Goal: Task Accomplishment & Management: Complete application form

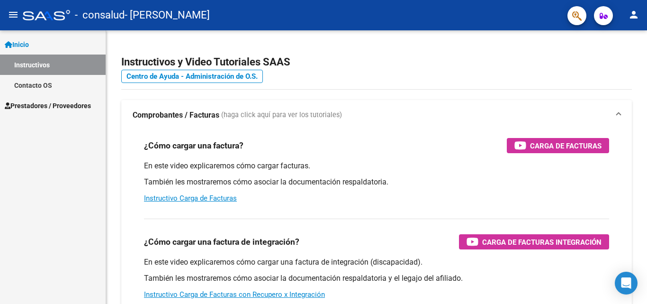
click at [57, 102] on span "Prestadores / Proveedores" at bounding box center [48, 105] width 86 height 10
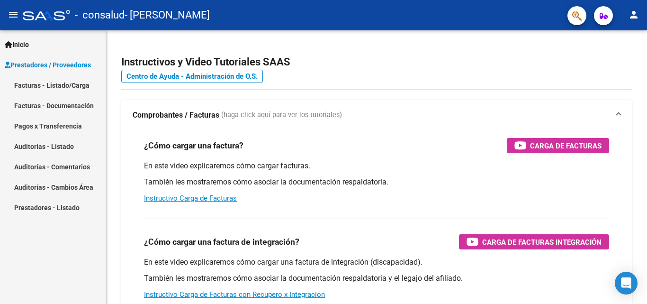
click at [43, 91] on link "Facturas - Listado/Carga" at bounding box center [53, 85] width 106 height 20
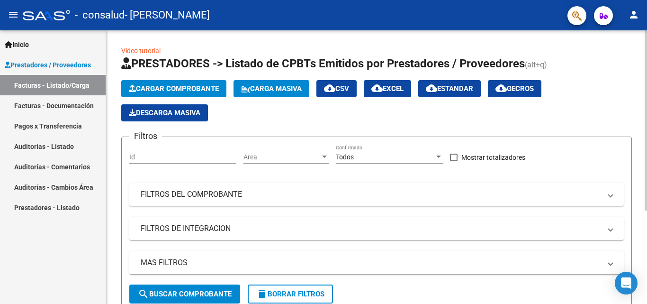
click at [166, 91] on span "Cargar Comprobante" at bounding box center [174, 88] width 90 height 9
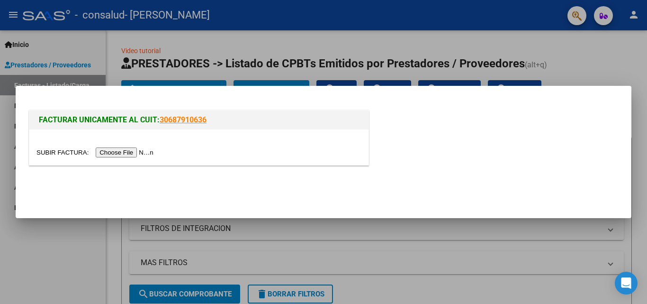
click at [151, 152] on input "file" at bounding box center [96, 152] width 120 height 10
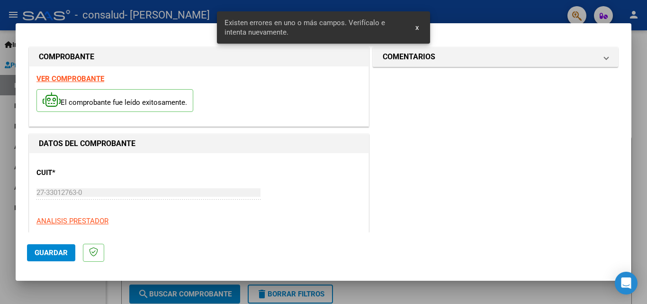
scroll to position [214, 0]
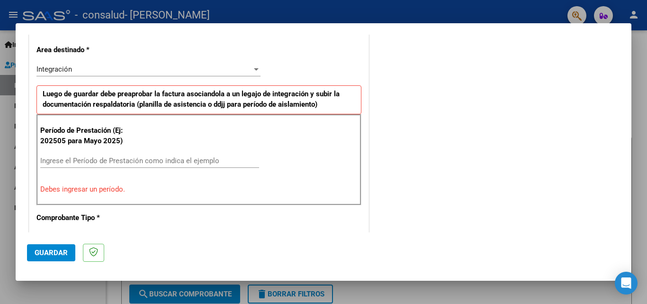
click at [62, 164] on input "Ingrese el Período de Prestación como indica el ejemplo" at bounding box center [149, 160] width 219 height 9
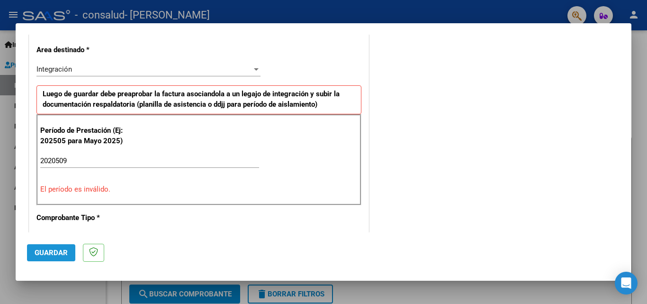
click at [49, 250] on span "Guardar" at bounding box center [51, 252] width 33 height 9
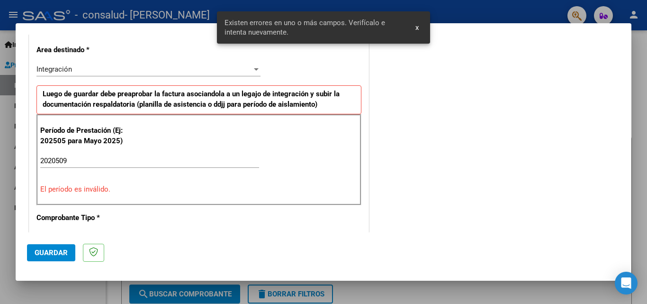
scroll to position [231, 0]
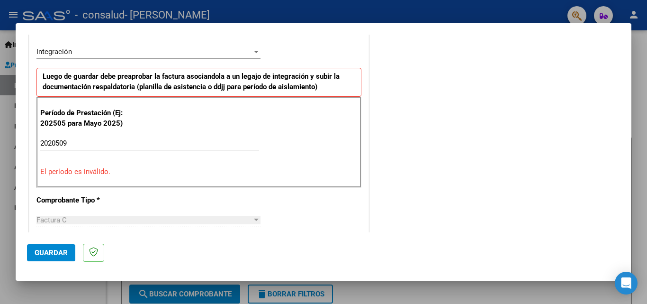
click at [55, 143] on input "2020509" at bounding box center [149, 143] width 219 height 9
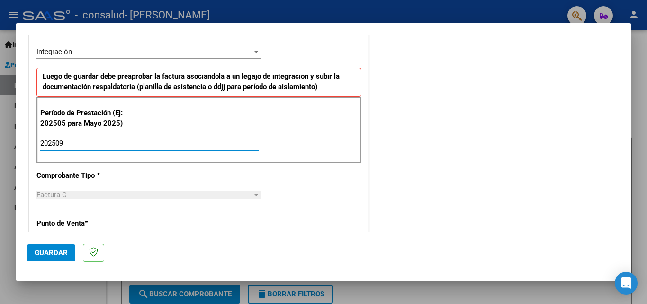
type input "202509"
click at [55, 248] on span "Guardar" at bounding box center [51, 252] width 33 height 9
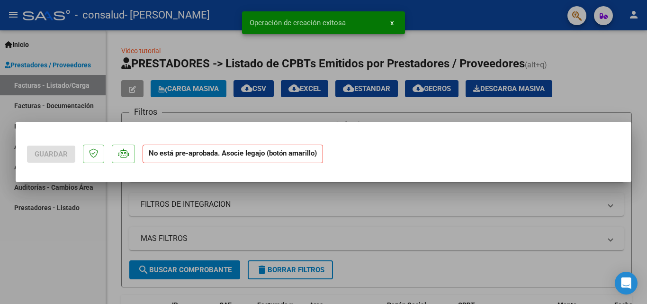
scroll to position [0, 0]
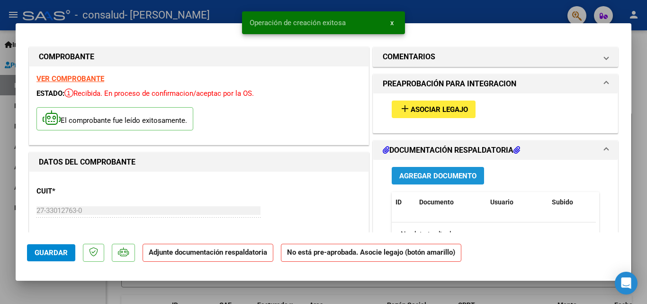
click at [417, 174] on span "Agregar Documento" at bounding box center [438, 176] width 77 height 9
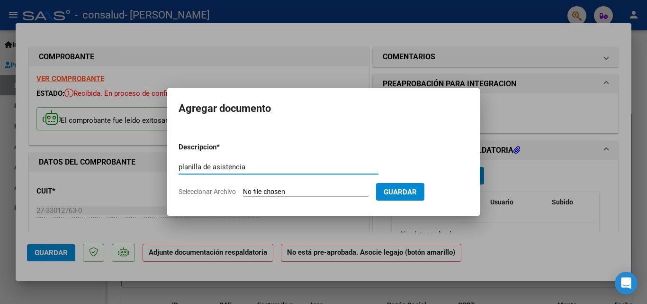
type input "planilla de asistencia"
click at [272, 193] on input "Seleccionar Archivo" at bounding box center [306, 192] width 126 height 9
type input "C:\fakepath\Planilla [PERSON_NAME] [DATE].pdf"
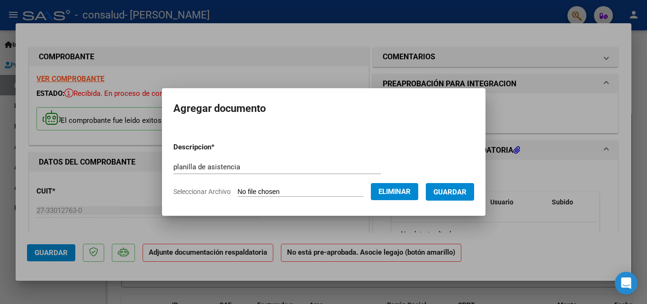
click at [460, 191] on span "Guardar" at bounding box center [450, 192] width 33 height 9
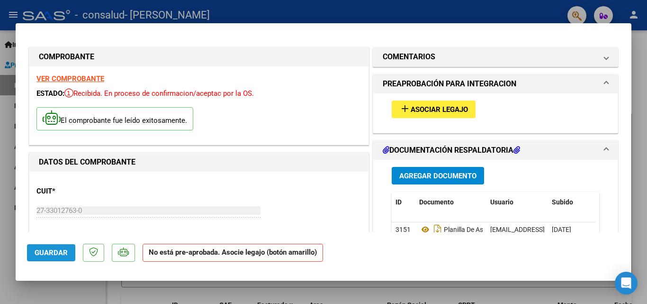
click at [58, 252] on span "Guardar" at bounding box center [51, 252] width 33 height 9
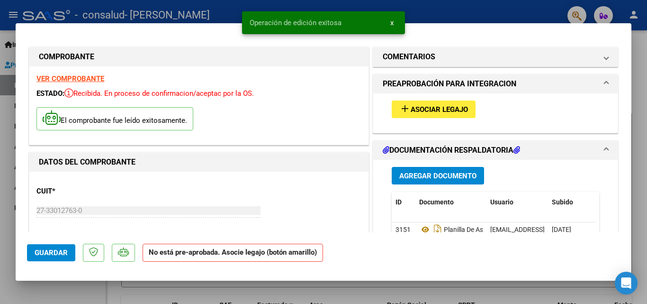
click at [419, 110] on span "Asociar Legajo" at bounding box center [439, 109] width 57 height 9
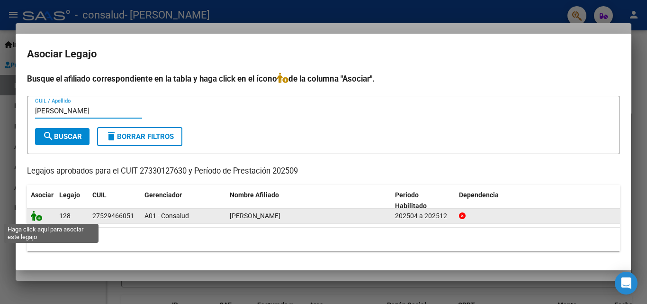
type input "[PERSON_NAME]"
click at [36, 216] on icon at bounding box center [36, 215] width 11 height 10
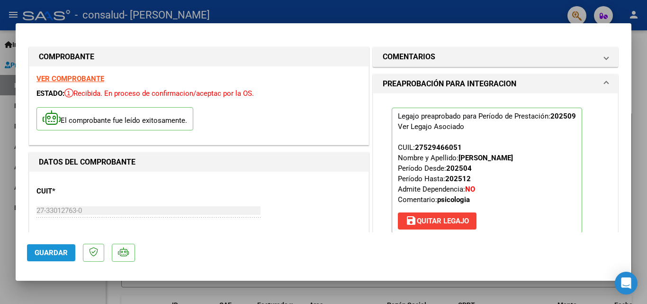
click at [55, 251] on span "Guardar" at bounding box center [51, 252] width 33 height 9
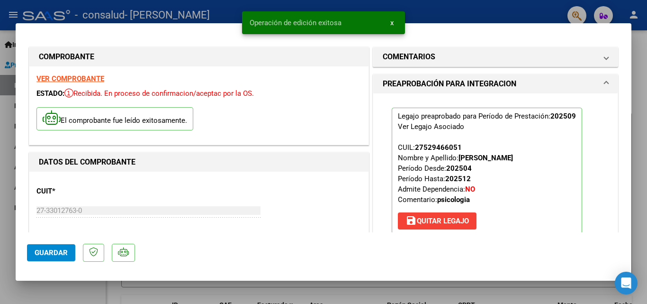
click at [68, 254] on button "Guardar" at bounding box center [51, 252] width 48 height 17
click at [520, 14] on div at bounding box center [323, 152] width 647 height 304
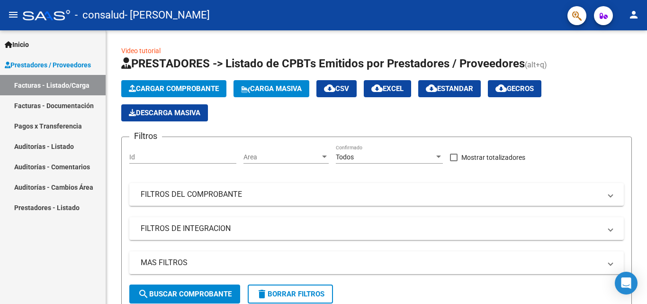
click at [48, 126] on link "Pagos x Transferencia" at bounding box center [53, 126] width 106 height 20
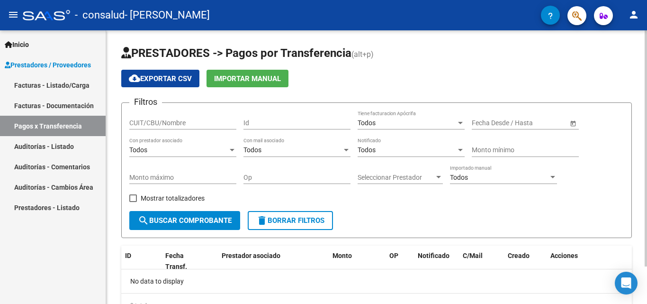
click at [147, 121] on input "CUIT/CBU/Nombre" at bounding box center [182, 123] width 107 height 8
click at [192, 218] on span "search Buscar Comprobante" at bounding box center [185, 220] width 94 height 9
click at [163, 148] on div "Todos" at bounding box center [178, 150] width 99 height 8
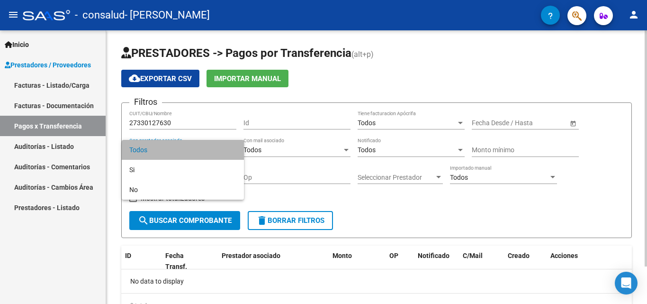
click at [163, 148] on span "Todos" at bounding box center [182, 150] width 107 height 20
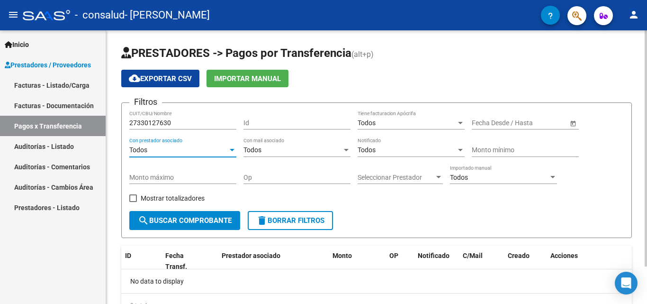
click at [223, 150] on div "Todos" at bounding box center [178, 150] width 99 height 8
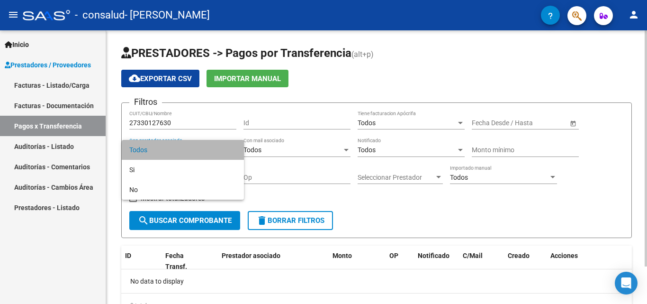
click at [223, 150] on span "Todos" at bounding box center [182, 150] width 107 height 20
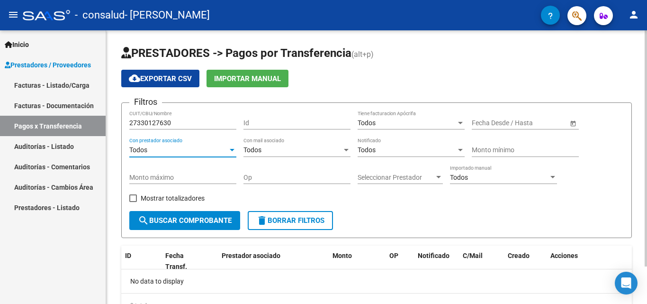
click at [177, 122] on input "27330127630" at bounding box center [182, 123] width 107 height 8
type input "2"
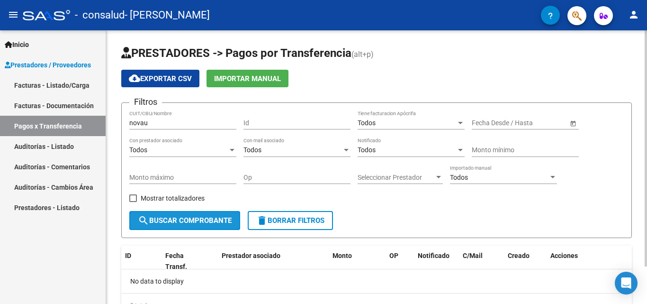
click at [181, 220] on span "search Buscar Comprobante" at bounding box center [185, 220] width 94 height 9
click at [181, 118] on div "novau CUIT/CBU/Nombre" at bounding box center [182, 119] width 107 height 19
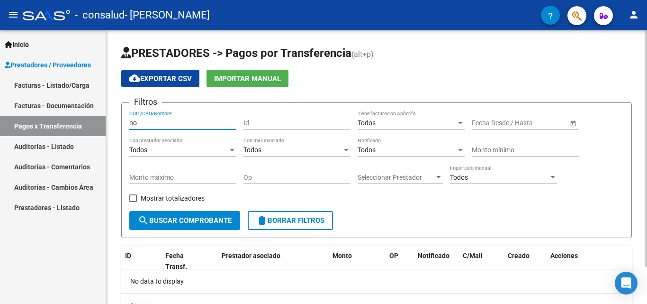
type input "n"
type input "[PERSON_NAME]"
click at [189, 220] on span "search Buscar Comprobante" at bounding box center [185, 220] width 94 height 9
drag, startPoint x: 174, startPoint y: 122, endPoint x: 102, endPoint y: 126, distance: 72.1
click at [102, 126] on mat-sidenav-container "Inicio Instructivos Contacto OS Prestadores / Proveedores Facturas - Listado/Ca…" at bounding box center [323, 167] width 647 height 274
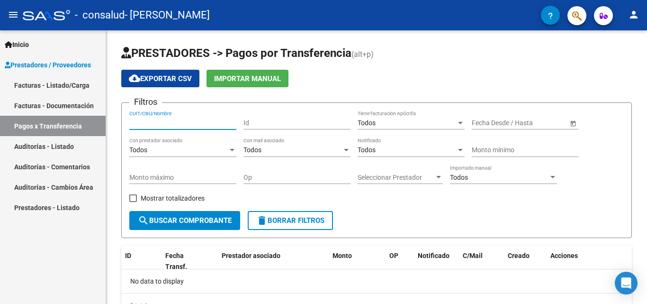
click at [70, 108] on link "Facturas - Documentación" at bounding box center [53, 105] width 106 height 20
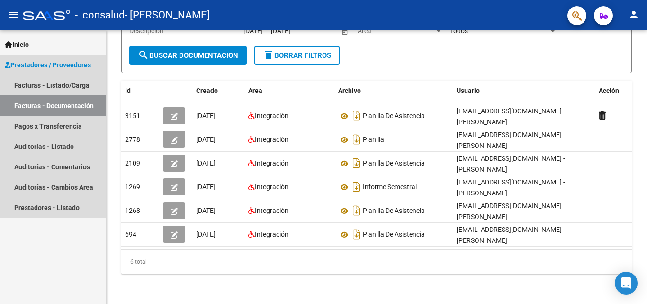
click at [33, 104] on link "Facturas - Documentación" at bounding box center [53, 105] width 106 height 20
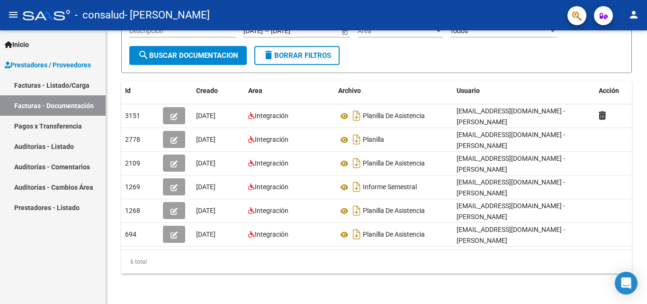
click at [41, 86] on link "Facturas - Listado/Carga" at bounding box center [53, 85] width 106 height 20
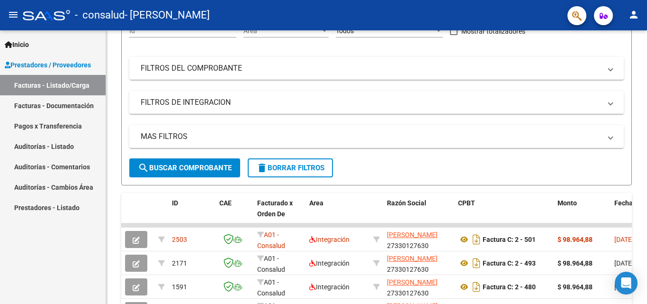
click at [43, 128] on link "Pagos x Transferencia" at bounding box center [53, 126] width 106 height 20
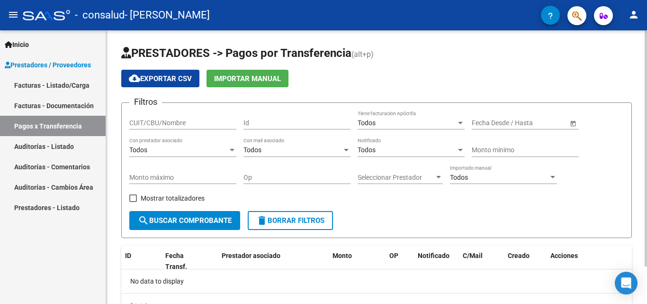
click at [162, 123] on input "CUIT/CBU/Nombre" at bounding box center [182, 123] width 107 height 8
type input "27330127630"
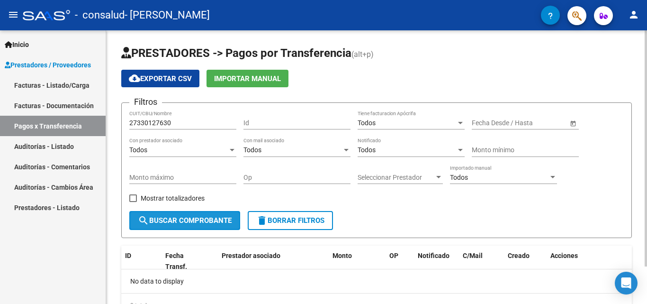
click at [187, 222] on span "search Buscar Comprobante" at bounding box center [185, 220] width 94 height 9
